Goal: Information Seeking & Learning: Check status

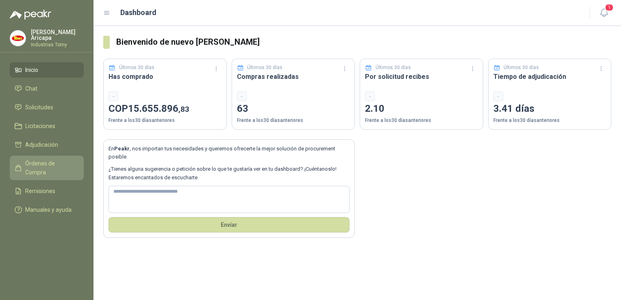
click at [33, 160] on span "Órdenes de Compra" at bounding box center [50, 168] width 51 height 18
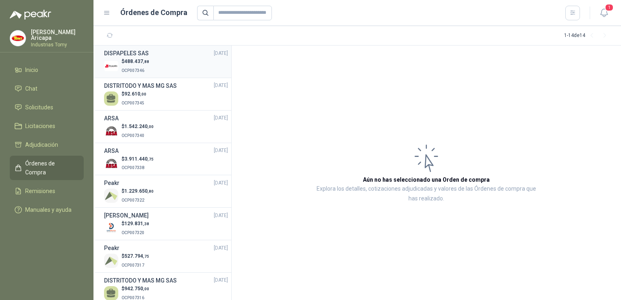
click at [168, 61] on div "$ 488.437 ,88 OCP007346" at bounding box center [166, 66] width 124 height 17
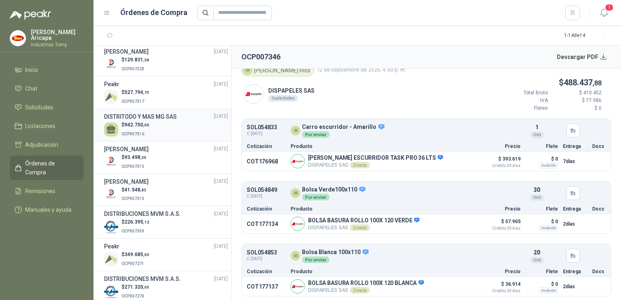
scroll to position [210, 0]
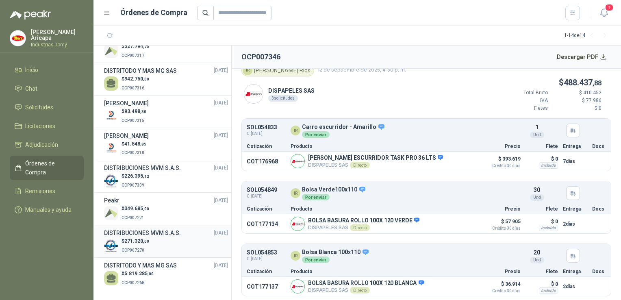
click at [131, 239] on span "271.320 ,00" at bounding box center [136, 241] width 25 height 6
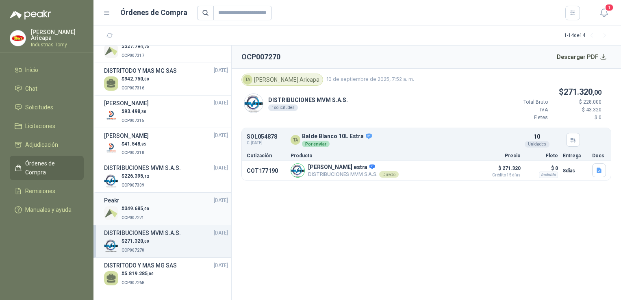
click at [151, 202] on div "Peakr [DATE]" at bounding box center [166, 200] width 124 height 9
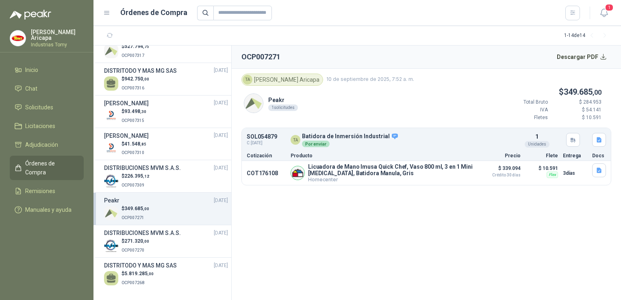
click at [280, 144] on div "SOL054879 C: [DATE]" at bounding box center [266, 140] width 39 height 13
click at [283, 108] on div "1 solicitudes" at bounding box center [283, 107] width 30 height 7
click at [276, 100] on p "Peakr" at bounding box center [283, 100] width 30 height 9
click at [392, 109] on div "Peakr 1 solicitudes $ 349.685 ,00 Total Bruto $ 284.953 IVA $ 54.141 [PERSON_NA…" at bounding box center [426, 107] width 370 height 42
click at [146, 238] on span "271.320 ,00" at bounding box center [136, 241] width 25 height 6
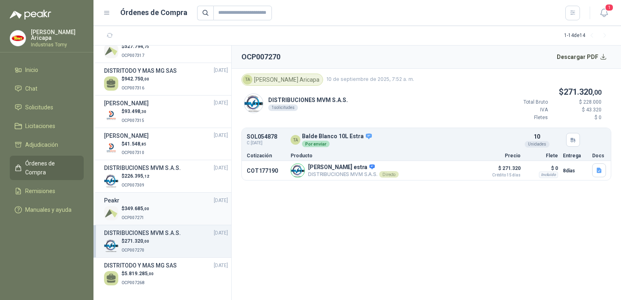
click at [151, 211] on div "$ 349.685 ,00 OCP007271" at bounding box center [166, 213] width 124 height 17
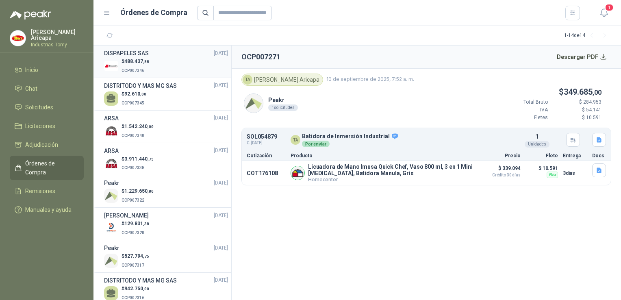
click at [146, 48] on li "DISPAPELES SAS [DATE] $ 488.437 ,88 OCP007346" at bounding box center [162, 62] width 138 height 33
click at [150, 55] on div "DISPAPELES SAS [DATE]" at bounding box center [166, 53] width 124 height 9
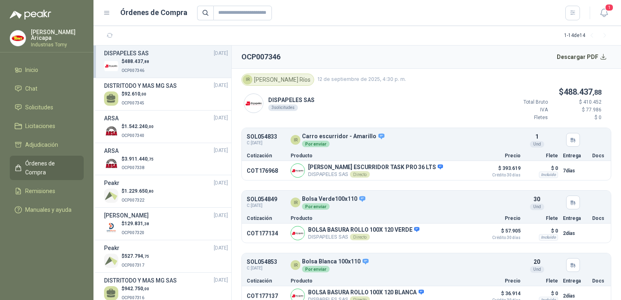
scroll to position [9, 0]
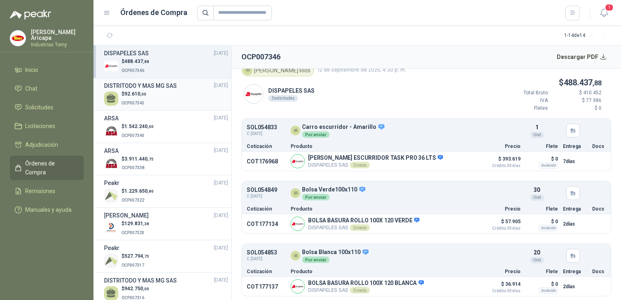
click at [154, 90] on div "$ 92.610 ,00 OCP007345" at bounding box center [166, 98] width 124 height 17
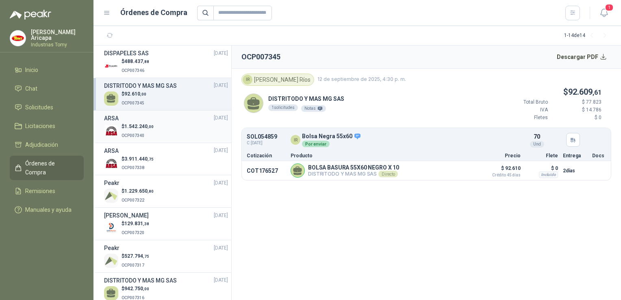
click at [159, 136] on div "$ 1.542.240 ,00 OCP007340" at bounding box center [166, 131] width 124 height 17
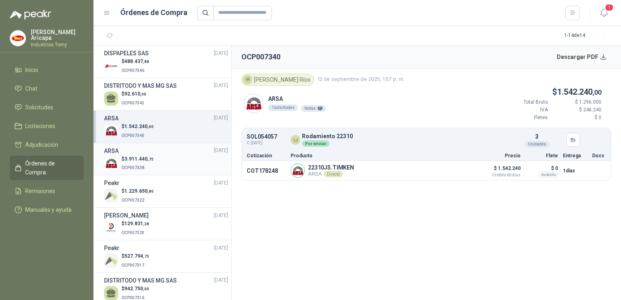
click at [160, 145] on li "ARSA [DATE] $ 3.911.440 ,75 OCP007338" at bounding box center [162, 159] width 138 height 33
drag, startPoint x: 149, startPoint y: 180, endPoint x: 144, endPoint y: 194, distance: 15.0
click at [144, 194] on ul "DISPAPELES SAS [DATE] $ 488.437 ,88 OCP007346 DISTRITODO Y MAS MG SAS [DATE] $ …" at bounding box center [162, 273] width 138 height 454
click at [144, 194] on div "$ 1.229.650 ,80 OCP007322" at bounding box center [138, 195] width 32 height 17
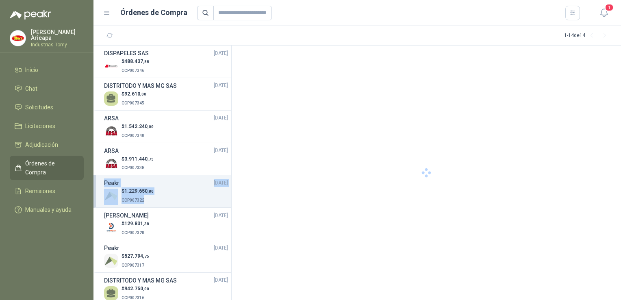
click at [189, 183] on div "Peakr [DATE]" at bounding box center [166, 182] width 124 height 9
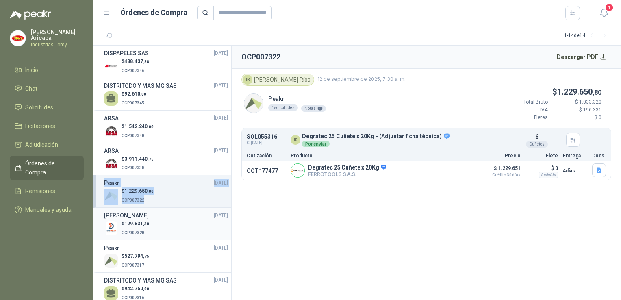
click at [167, 222] on div "$ 129.831 ,38 OCP007320" at bounding box center [166, 228] width 124 height 17
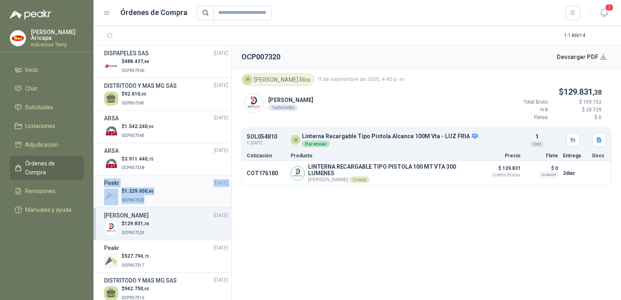
click at [170, 196] on div "$ 1.229.650 ,80 OCP007322" at bounding box center [166, 195] width 124 height 17
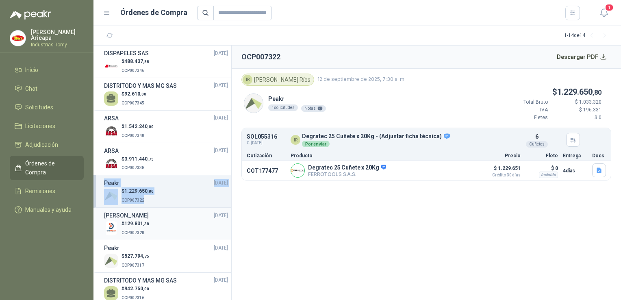
click at [166, 214] on div "[PERSON_NAME] [DATE]" at bounding box center [166, 215] width 124 height 9
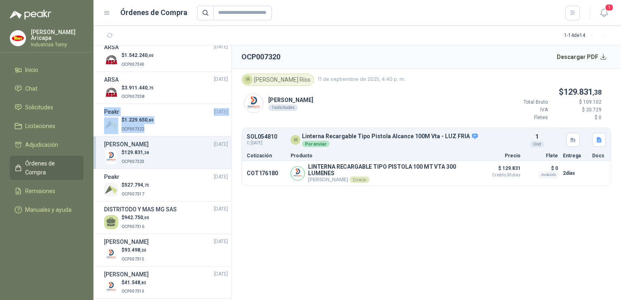
scroll to position [81, 0]
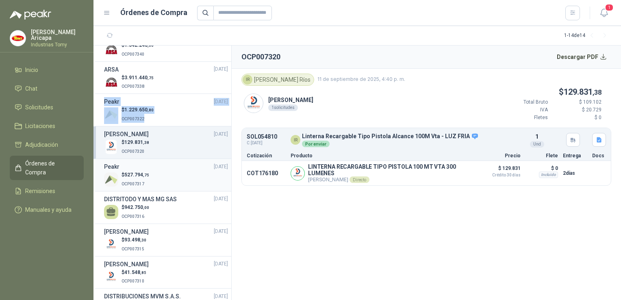
click at [166, 181] on div "$ 527.794 ,75 OCP007317" at bounding box center [166, 179] width 124 height 17
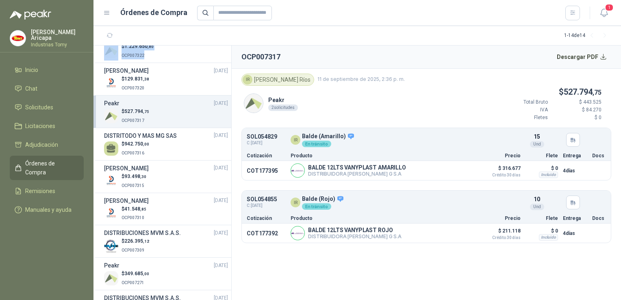
scroll to position [163, 0]
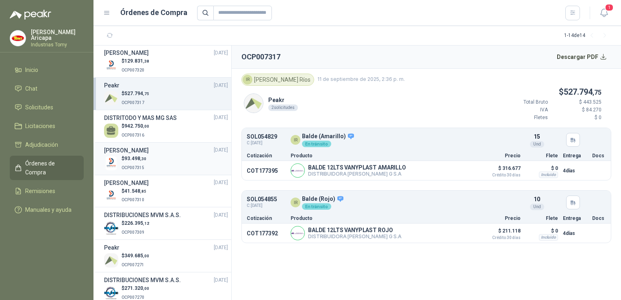
click at [167, 160] on div "$ 93.498 ,30 OCP007315" at bounding box center [166, 163] width 124 height 17
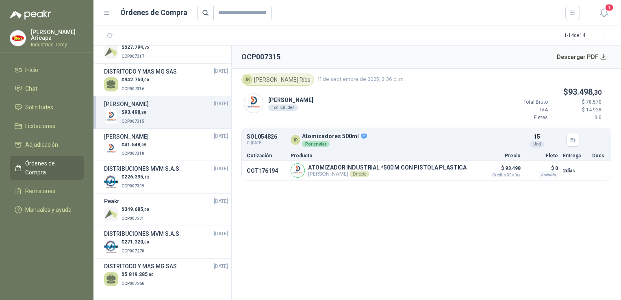
scroll to position [210, 0]
click at [126, 273] on span "5.819.285 ,00" at bounding box center [138, 274] width 29 height 6
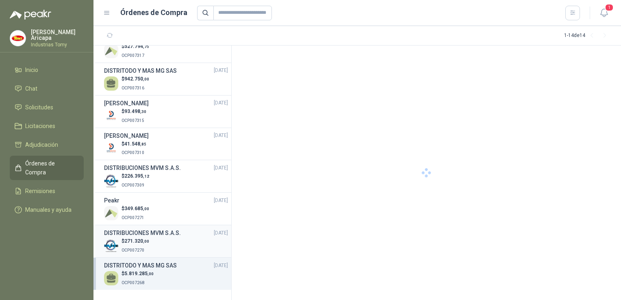
click at [139, 252] on p "OCP007270" at bounding box center [136, 249] width 28 height 9
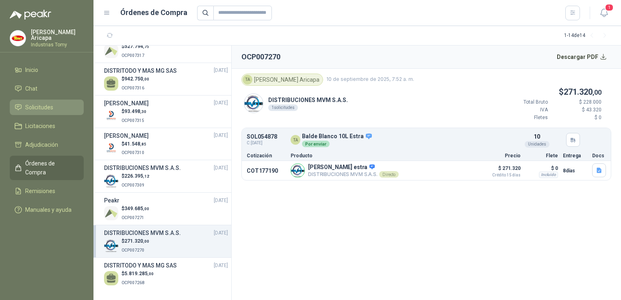
click at [28, 104] on span "Solicitudes" at bounding box center [39, 107] width 28 height 9
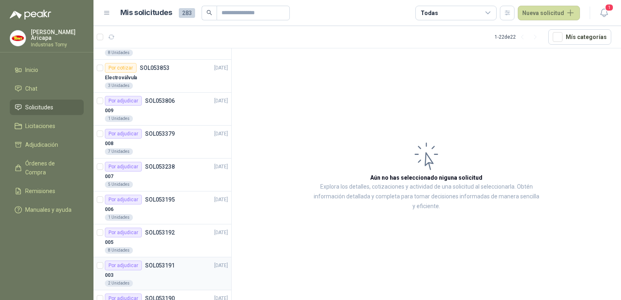
scroll to position [285, 0]
